Goal: Information Seeking & Learning: Learn about a topic

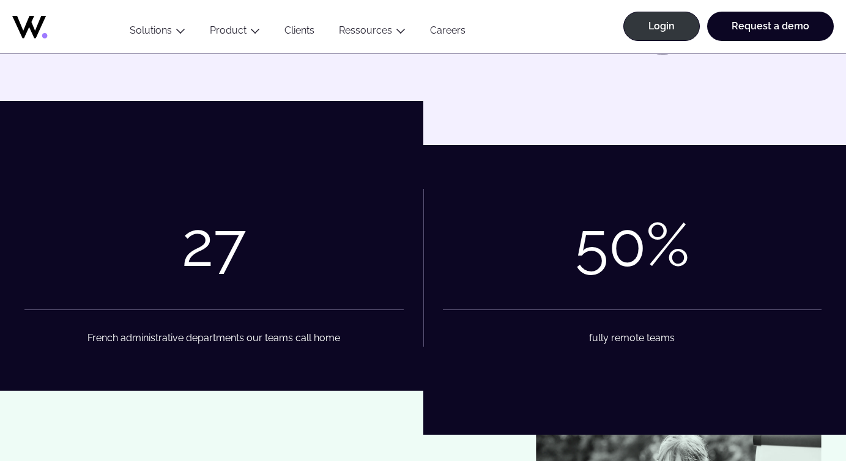
scroll to position [2207, 0]
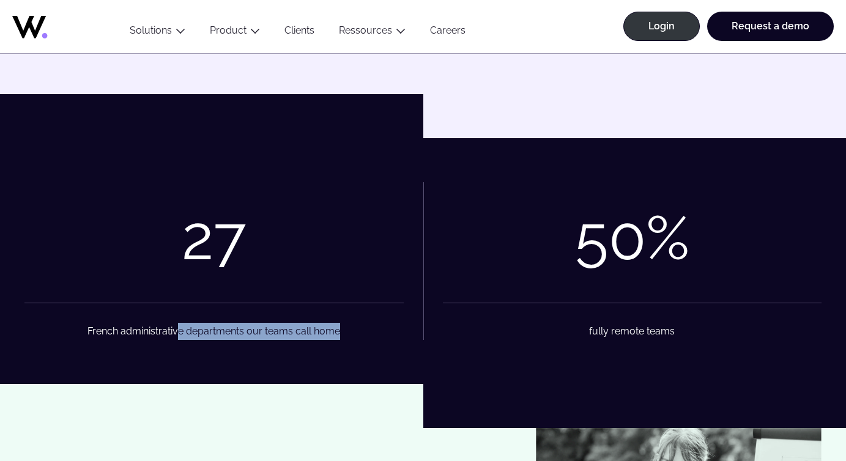
drag, startPoint x: 176, startPoint y: 331, endPoint x: 342, endPoint y: 332, distance: 165.8
click at [342, 332] on figcaption "French administrative departments our teams call home" at bounding box center [213, 321] width 379 height 37
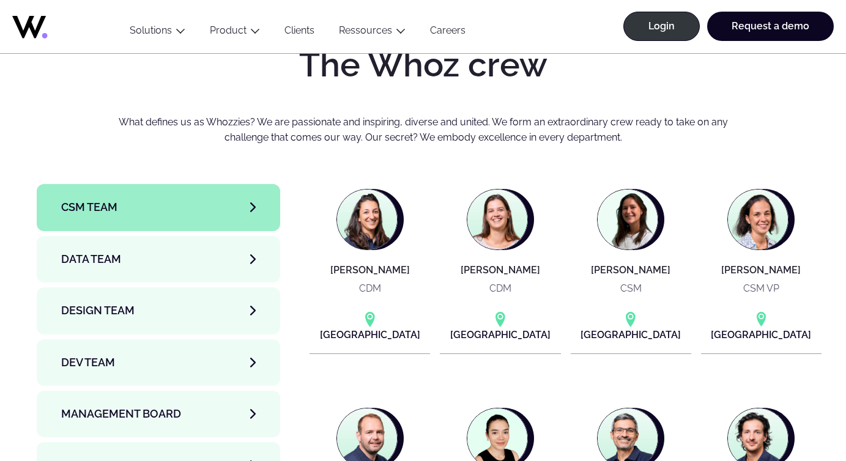
scroll to position [3910, 0]
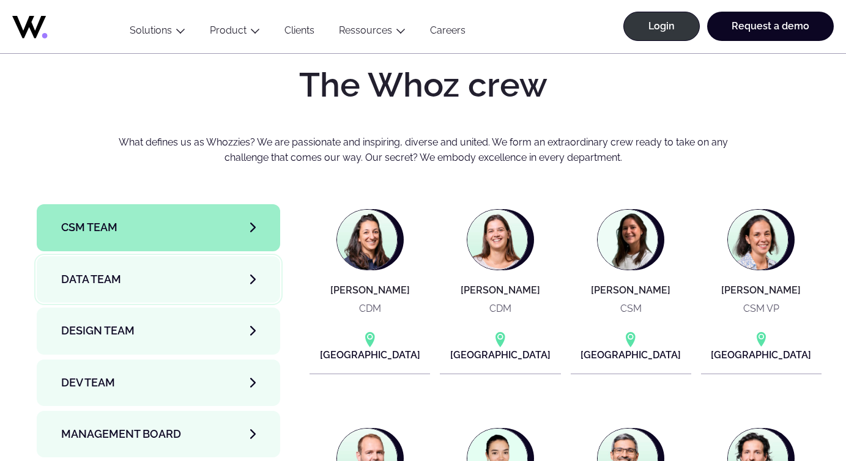
click at [108, 256] on link "Data team" at bounding box center [159, 279] width 244 height 47
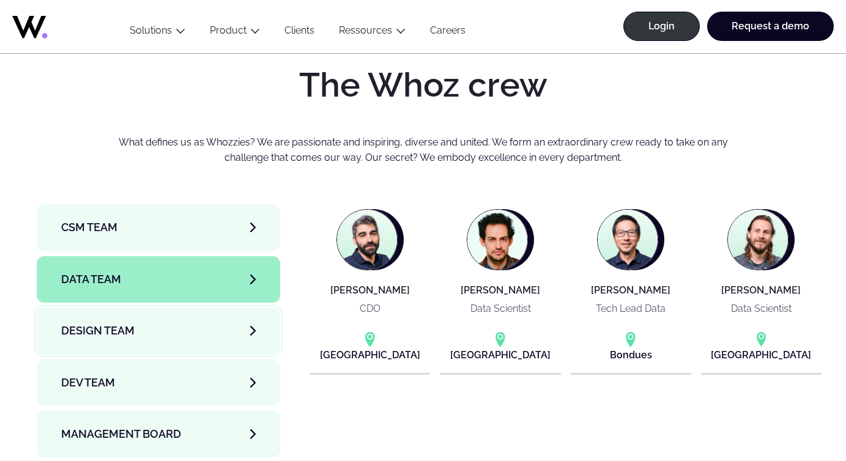
click at [91, 322] on span "Design team" at bounding box center [97, 330] width 73 height 17
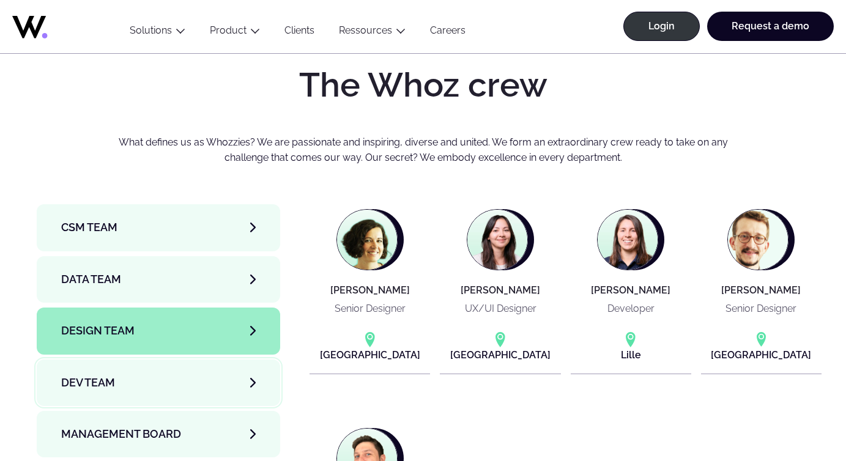
click at [82, 375] on span "Dev team" at bounding box center [88, 383] width 54 height 17
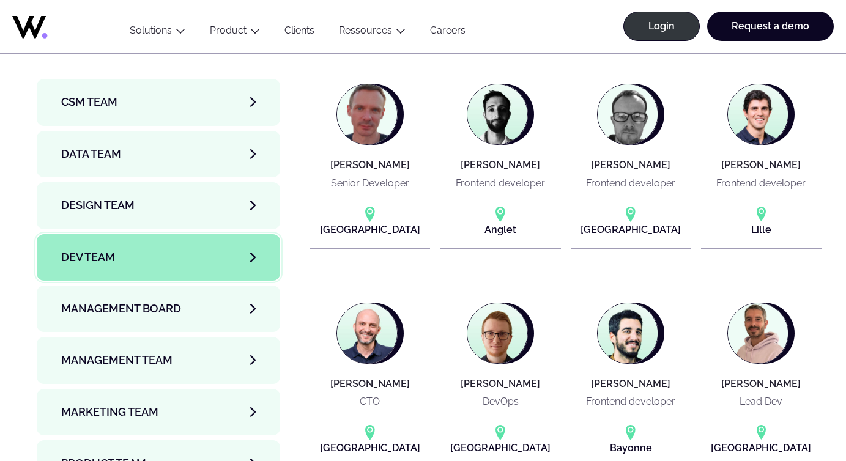
scroll to position [4040, 0]
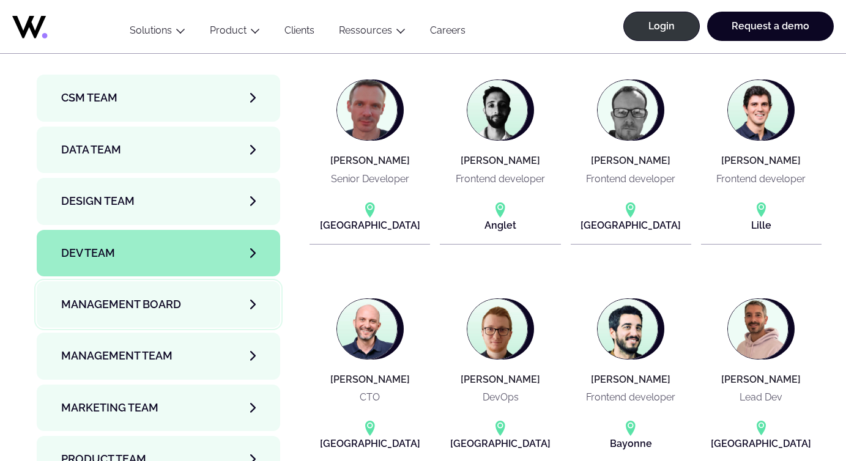
click at [146, 296] on span "Management Board" at bounding box center [121, 304] width 120 height 17
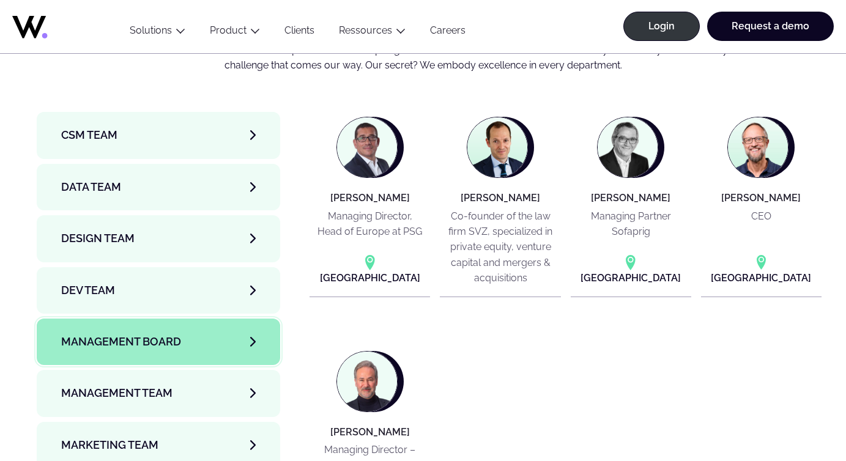
scroll to position [4003, 0]
click at [141, 384] on span "Management Team" at bounding box center [116, 392] width 111 height 17
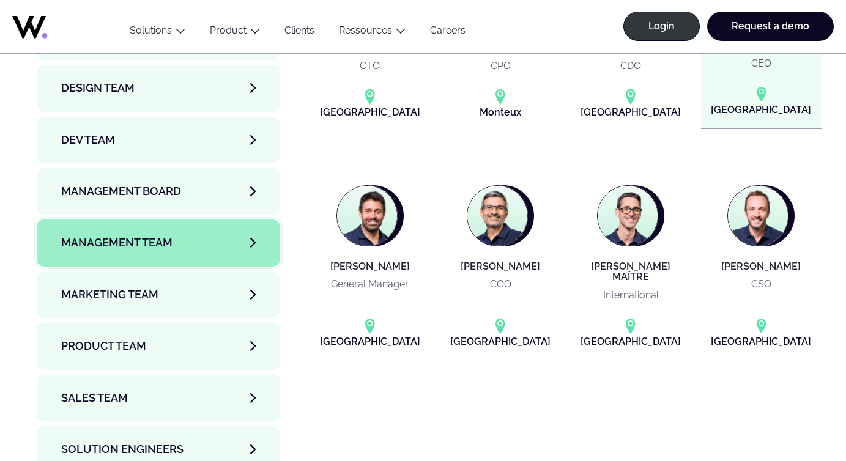
scroll to position [4156, 0]
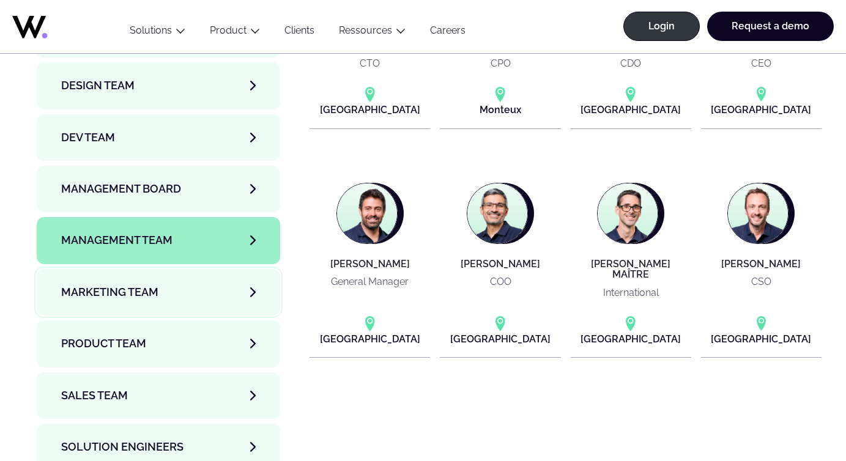
click at [140, 284] on span "Marketing Team" at bounding box center [109, 292] width 97 height 17
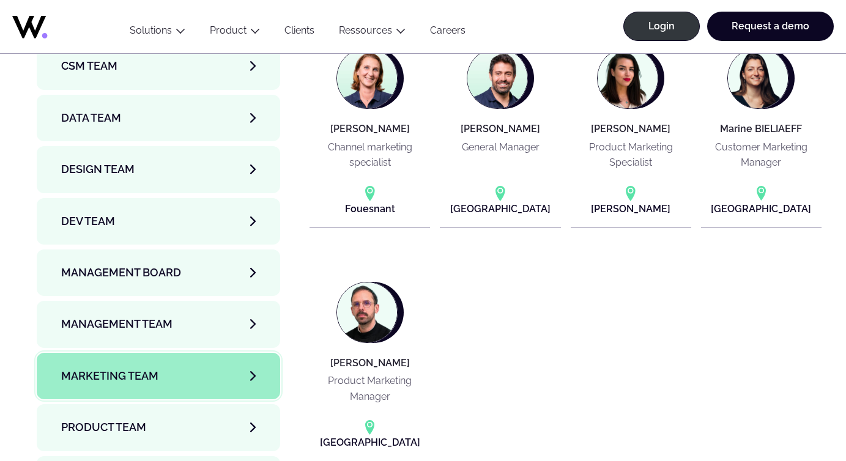
scroll to position [4077, 0]
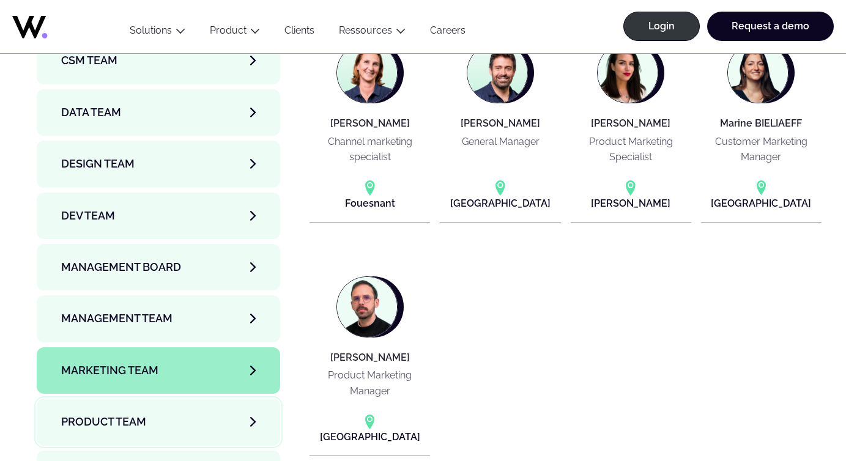
click at [88, 414] on span "Product team" at bounding box center [103, 422] width 85 height 17
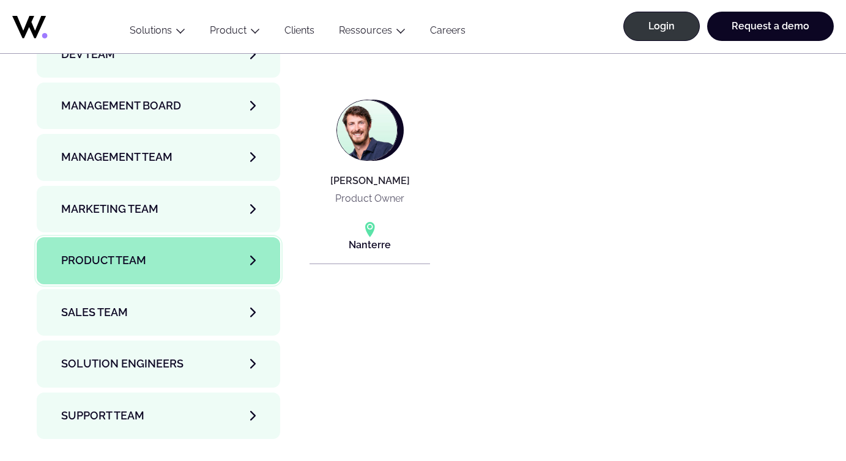
scroll to position [4247, 0]
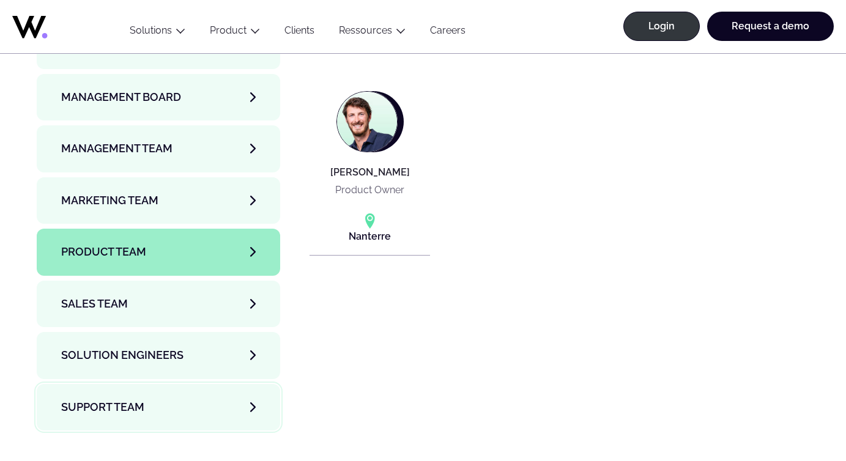
click at [108, 399] on span "Support team" at bounding box center [102, 407] width 83 height 17
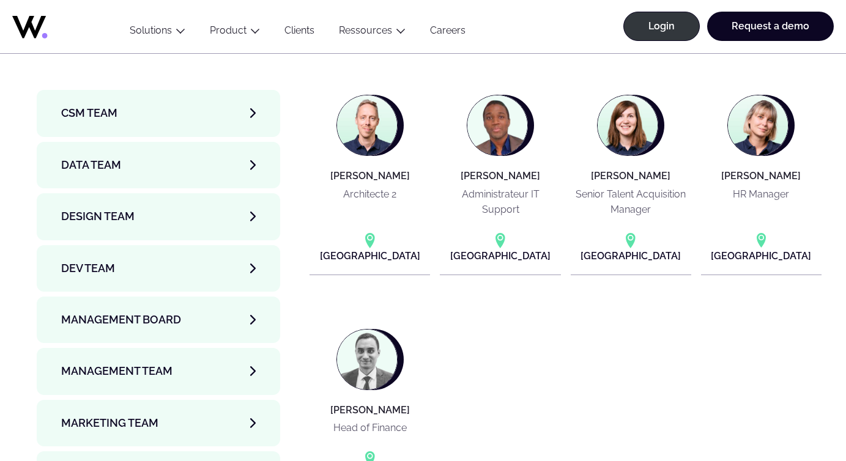
scroll to position [4079, 0]
